Goal: Navigation & Orientation: Find specific page/section

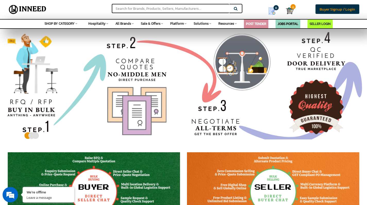
click at [338, 6] on span "Buyer Signup / Login" at bounding box center [336, 9] width 35 height 6
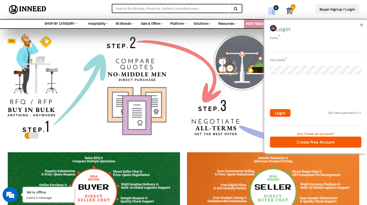
click at [285, 47] on input "email" at bounding box center [315, 47] width 91 height 9
paste input "admin@callsouq.com"
type input "admin@callsouq.com"
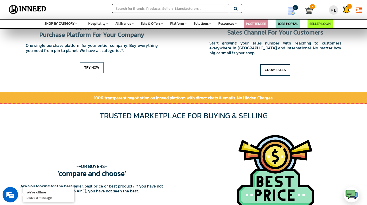
scroll to position [418, 0]
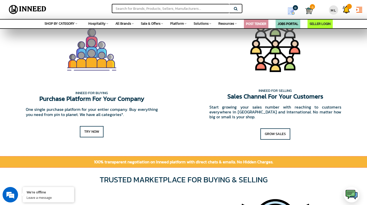
click at [70, 24] on span "SHOP BY CATEGORY" at bounding box center [59, 23] width 30 height 5
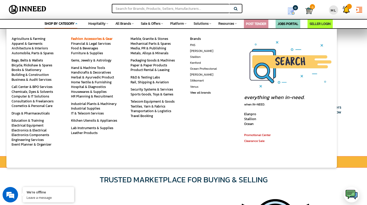
click at [78, 39] on link "Fashion Accessories & Gear" at bounding box center [91, 38] width 41 height 5
